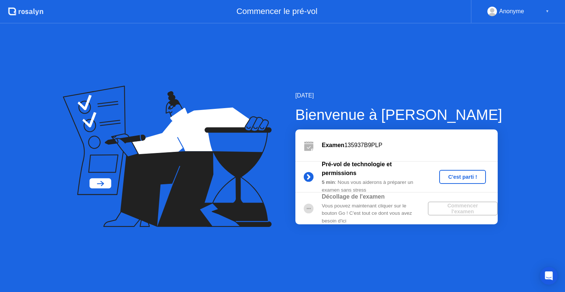
click at [460, 180] on div "C'est parti !" at bounding box center [462, 177] width 41 height 6
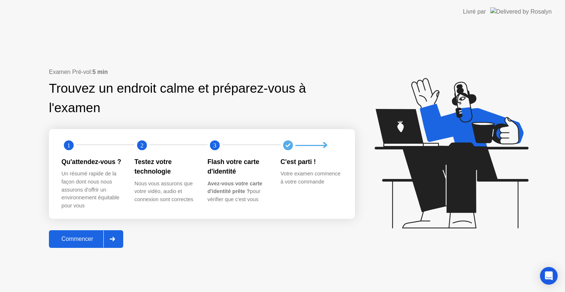
click at [85, 239] on div "Commencer" at bounding box center [77, 239] width 52 height 7
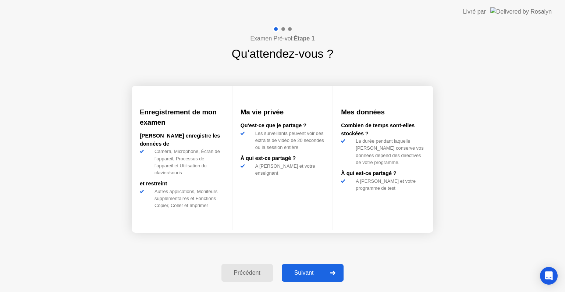
click at [299, 273] on div "Suivant" at bounding box center [304, 273] width 40 height 7
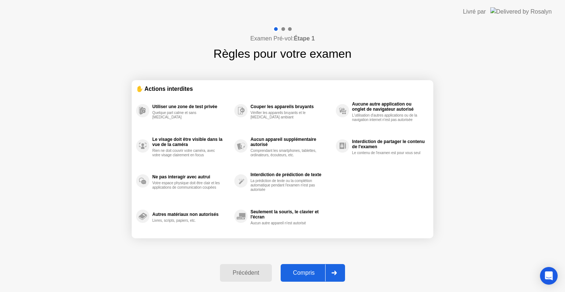
click at [299, 273] on div "Compris" at bounding box center [304, 273] width 42 height 7
select select "**********"
select select "*******"
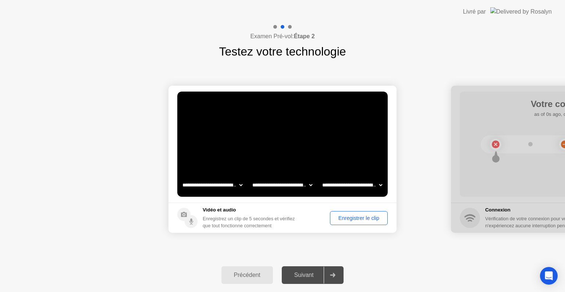
click at [350, 219] on div "Enregistrer le clip" at bounding box center [358, 218] width 53 height 6
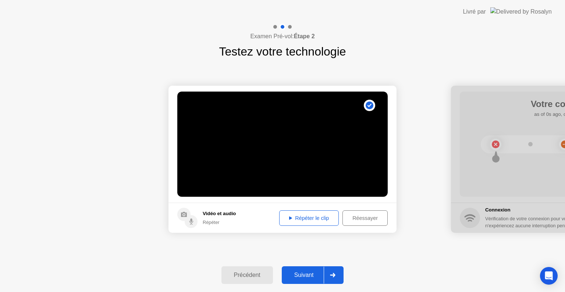
click at [350, 219] on div "Réessayer" at bounding box center [365, 218] width 40 height 6
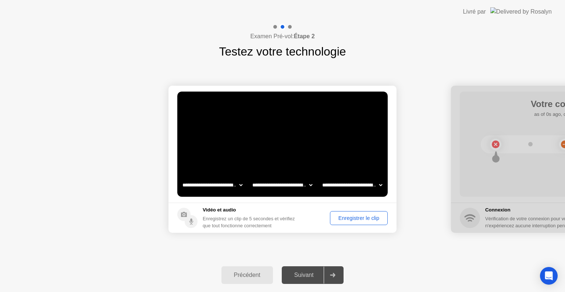
click at [349, 220] on div "Enregistrer le clip" at bounding box center [358, 218] width 53 height 6
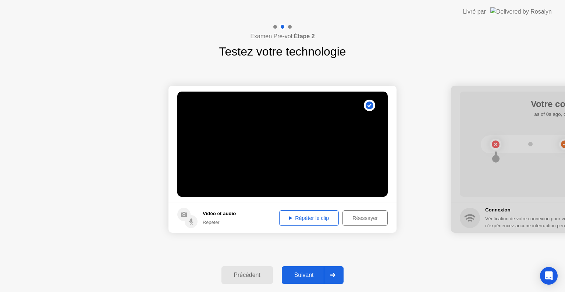
click at [302, 217] on div "Répéter le clip" at bounding box center [309, 218] width 54 height 6
click at [341, 275] on div at bounding box center [333, 275] width 18 height 17
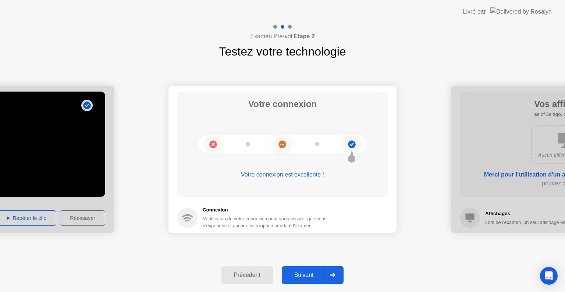
click at [307, 278] on div "Suivant" at bounding box center [304, 275] width 40 height 7
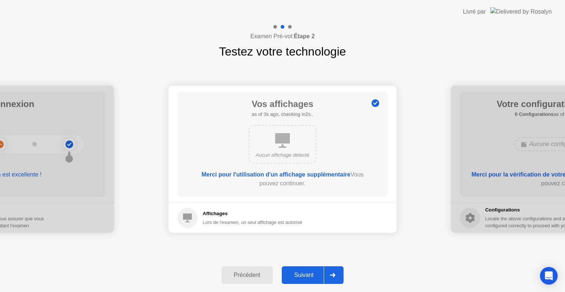
click at [309, 272] on div "Suivant" at bounding box center [304, 275] width 40 height 7
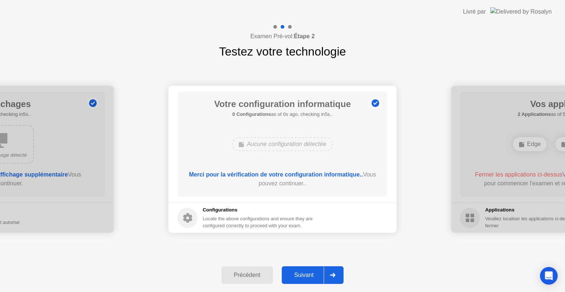
click at [303, 274] on div "Suivant" at bounding box center [304, 275] width 40 height 7
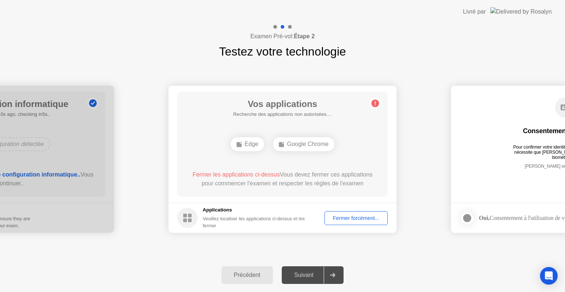
click at [190, 221] on rect at bounding box center [190, 220] width 4 height 4
click at [262, 219] on div "Veuillez localiser les applications ci-dessus et les fermer" at bounding box center [258, 222] width 111 height 14
click at [347, 219] on div "Fermer forcément..." at bounding box center [356, 218] width 58 height 6
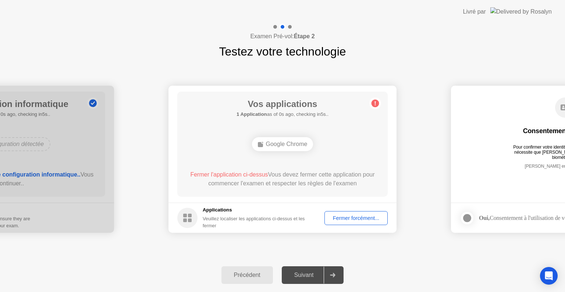
click at [352, 215] on div "Fermer forcément..." at bounding box center [356, 218] width 58 height 6
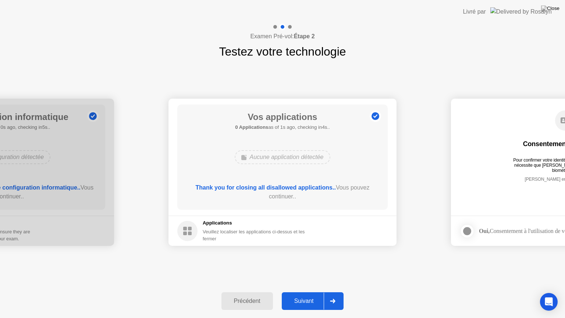
click at [332, 292] on div at bounding box center [333, 300] width 18 height 17
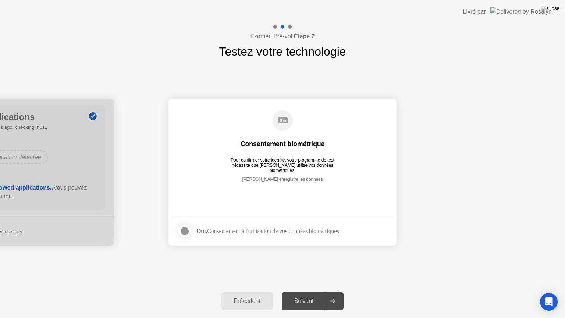
click at [184, 231] on div at bounding box center [184, 231] width 9 height 9
click at [309, 292] on div "Suivant" at bounding box center [304, 300] width 40 height 7
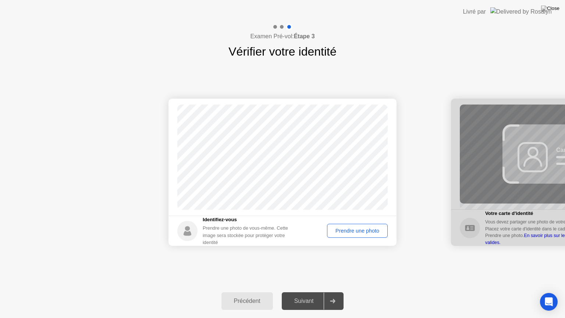
click at [358, 229] on div "Prendre une photo" at bounding box center [357, 231] width 56 height 6
click at [332, 292] on icon at bounding box center [332, 301] width 5 height 4
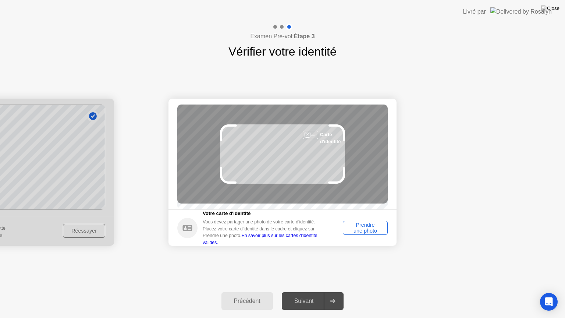
click at [371, 228] on div "Prendre une photo" at bounding box center [365, 228] width 40 height 12
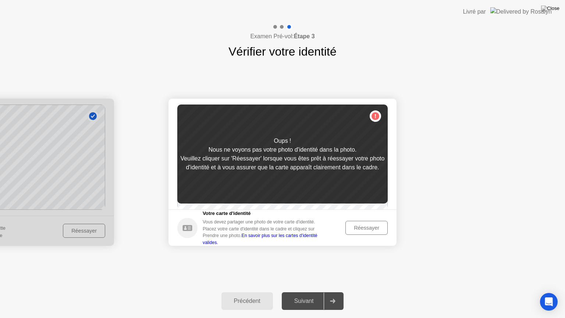
click at [365, 231] on div "Réessayer" at bounding box center [366, 228] width 37 height 6
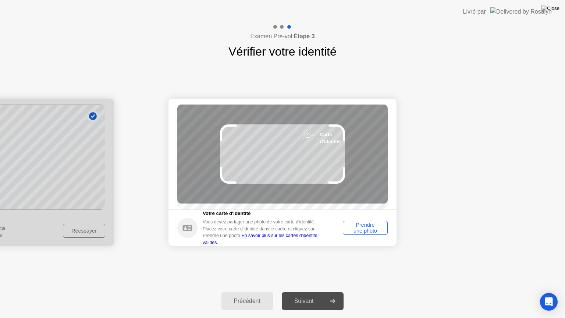
click at [365, 232] on div "Prendre une photo" at bounding box center [365, 228] width 40 height 12
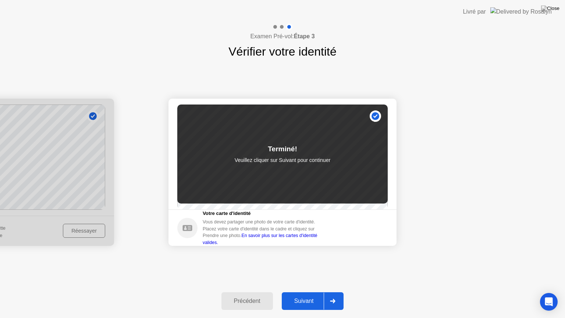
click at [310, 292] on div "Suivant" at bounding box center [304, 300] width 40 height 7
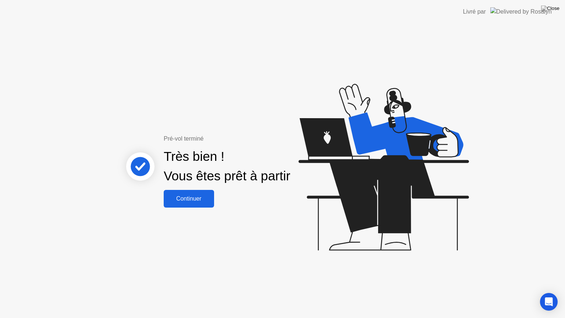
click at [186, 197] on div "Continuer" at bounding box center [189, 198] width 46 height 7
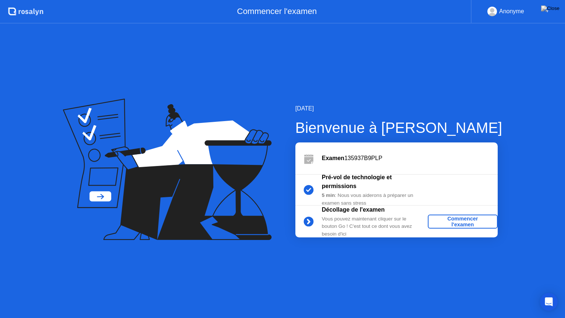
click at [472, 219] on div "Commencer l'examen" at bounding box center [463, 221] width 64 height 12
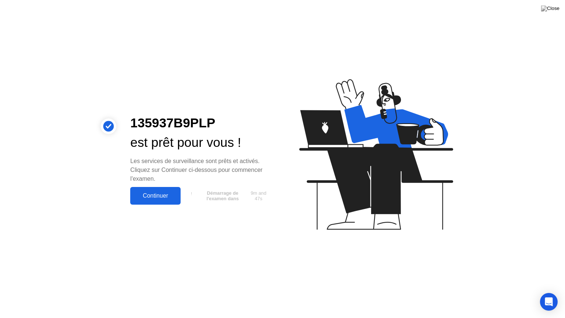
click at [153, 198] on div "Continuer" at bounding box center [155, 195] width 46 height 7
